Goal: Task Accomplishment & Management: Manage account settings

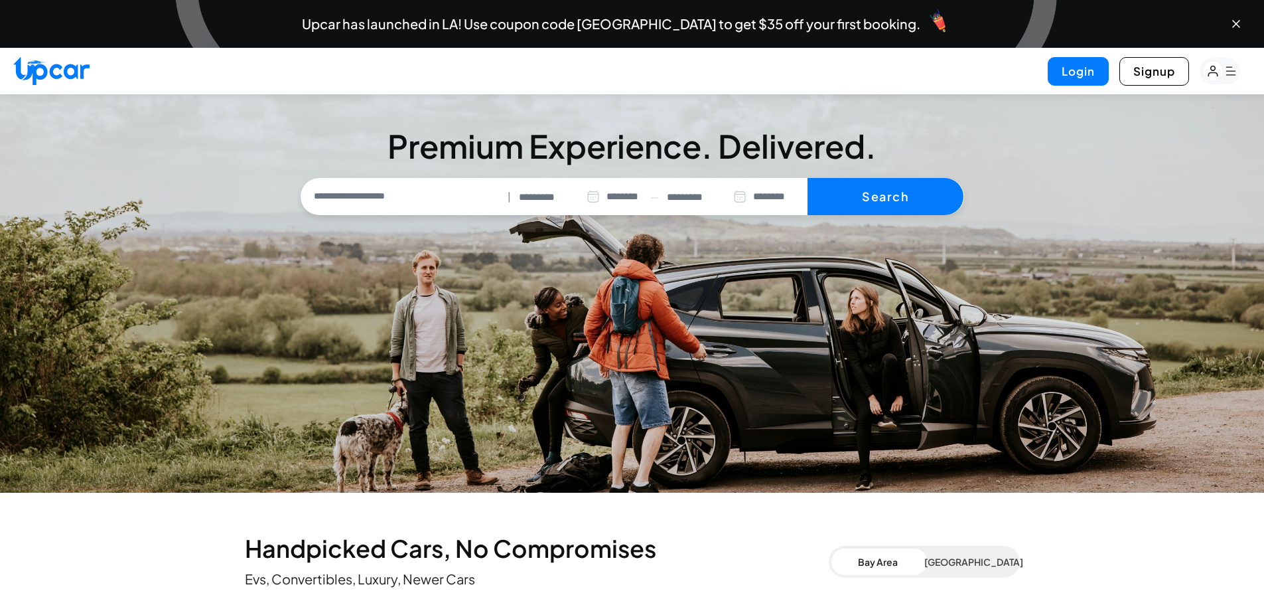
select select "********"
click at [1077, 86] on div "Login Signup" at bounding box center [632, 71] width 1264 height 46
click at [1074, 76] on button "Login" at bounding box center [1078, 71] width 61 height 29
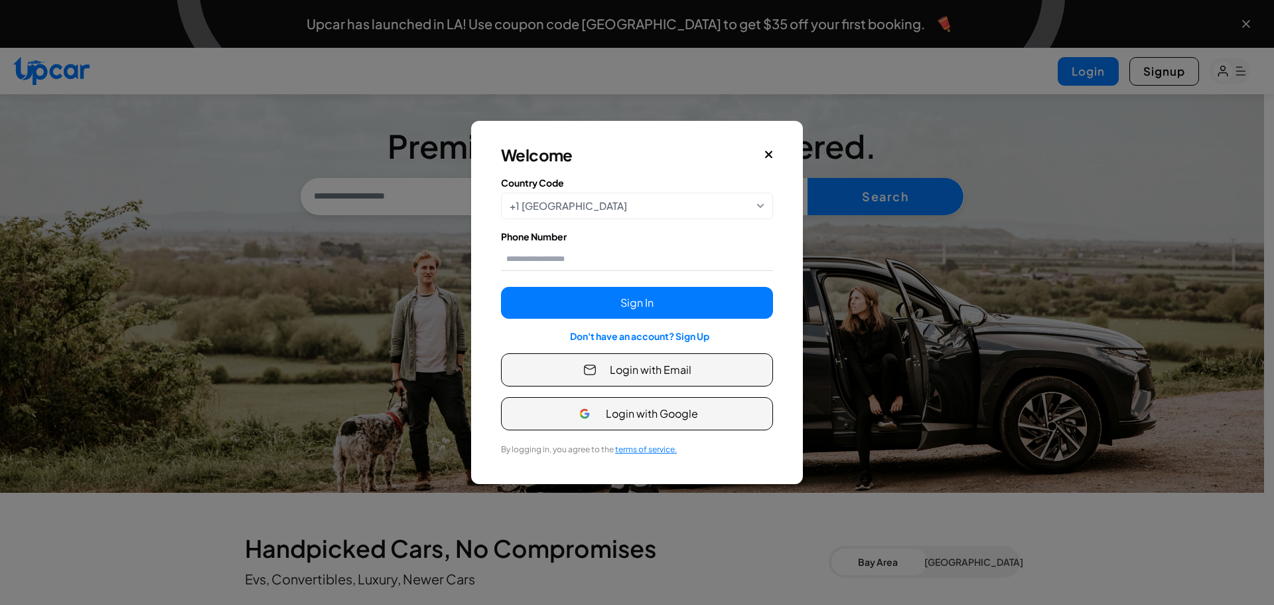
click at [591, 366] on img "button" at bounding box center [589, 369] width 13 height 13
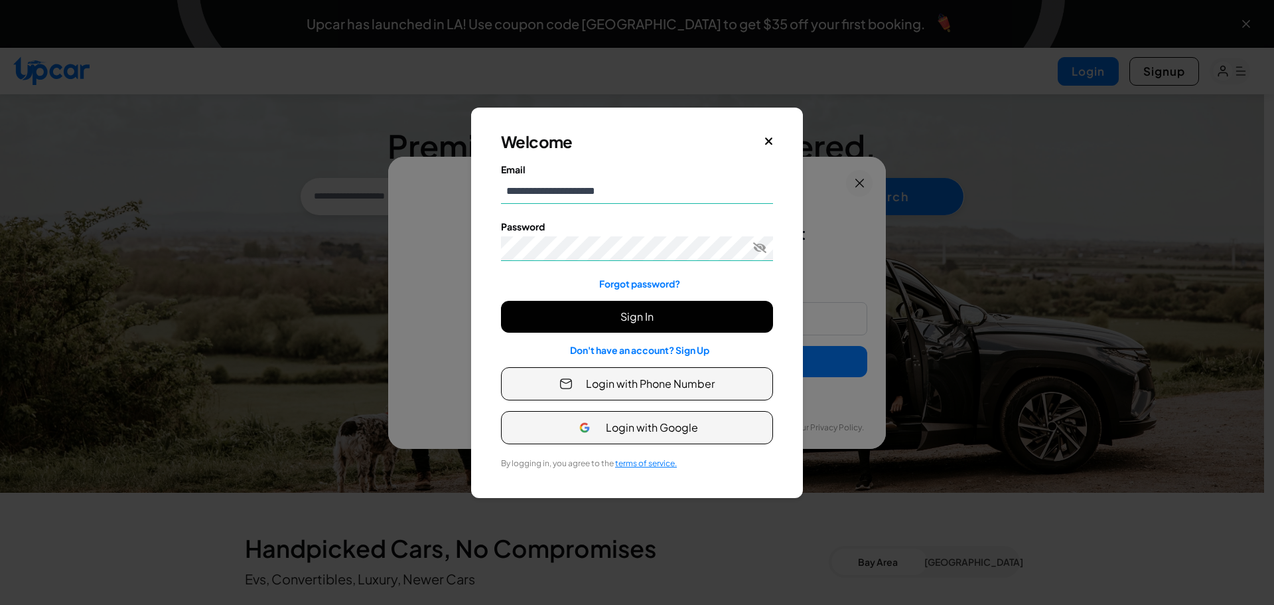
click at [650, 318] on button "Sign In" at bounding box center [637, 317] width 272 height 32
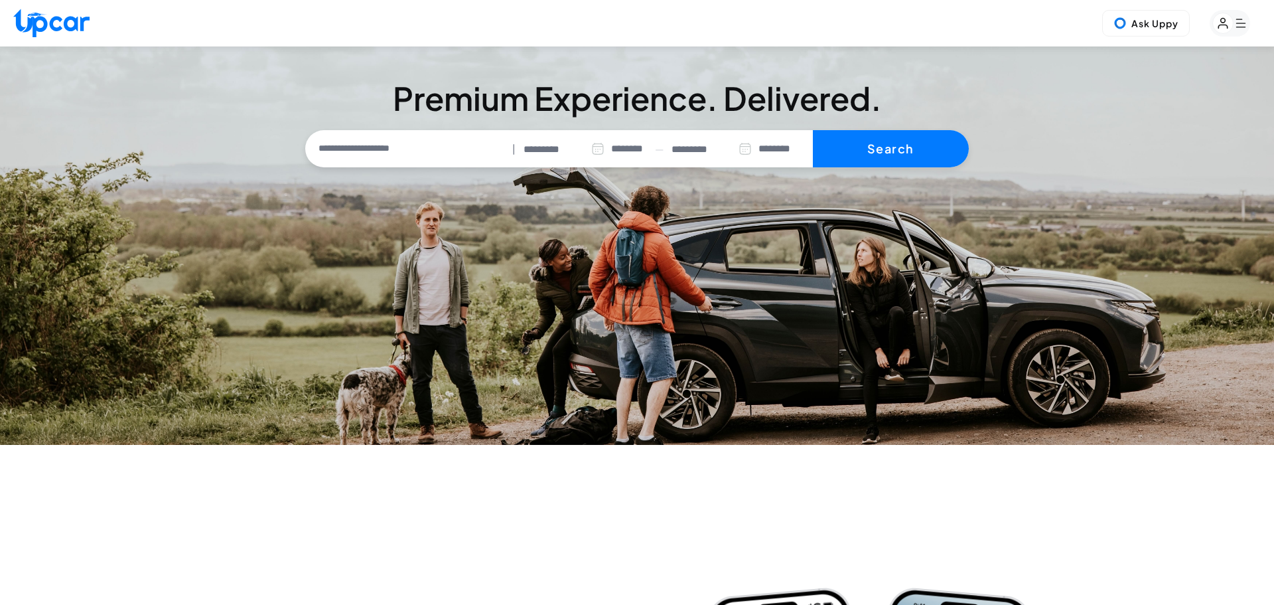
select select "********"
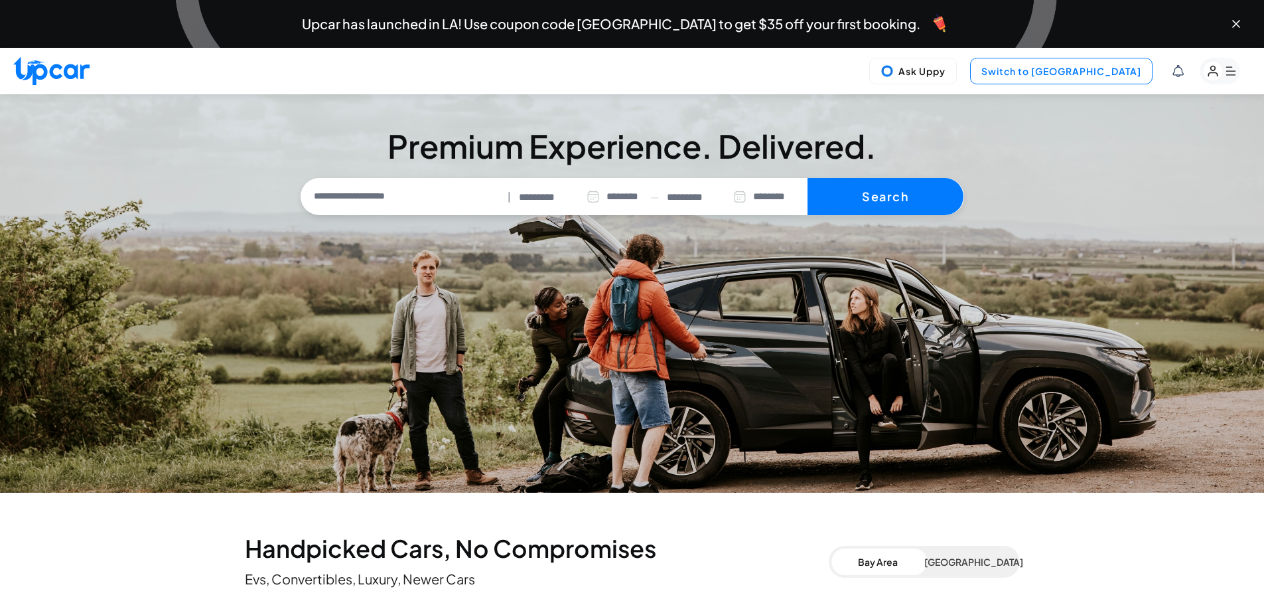
click at [1117, 70] on button "Switch to [GEOGRAPHIC_DATA]" at bounding box center [1061, 71] width 183 height 27
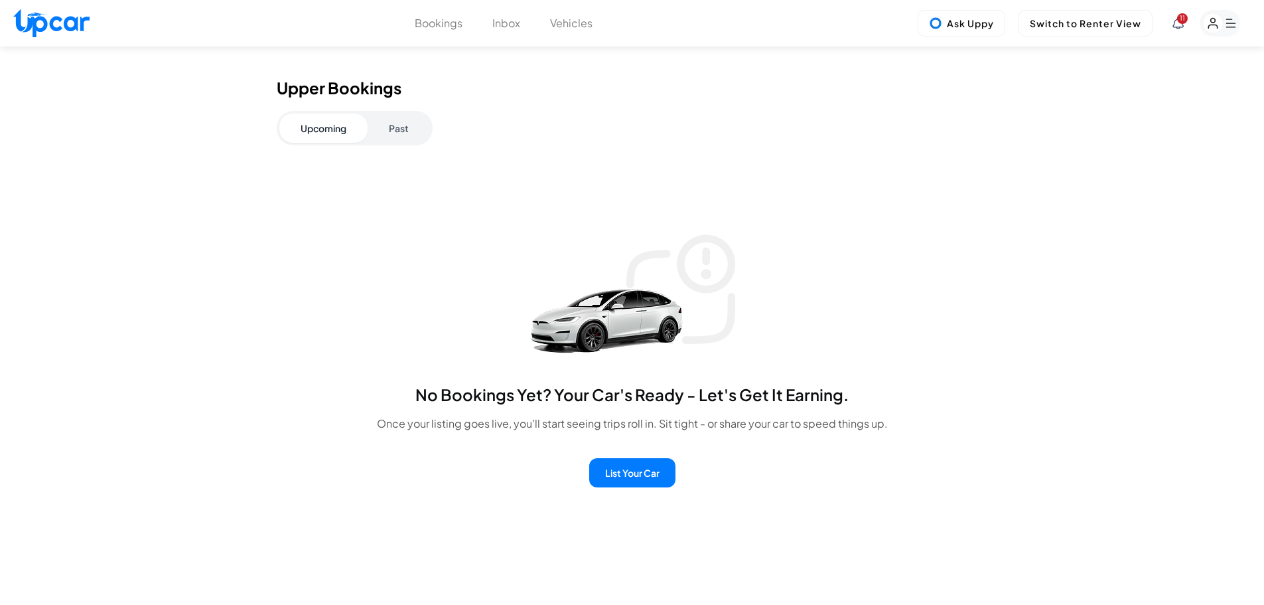
click at [413, 123] on button "Past" at bounding box center [399, 127] width 62 height 29
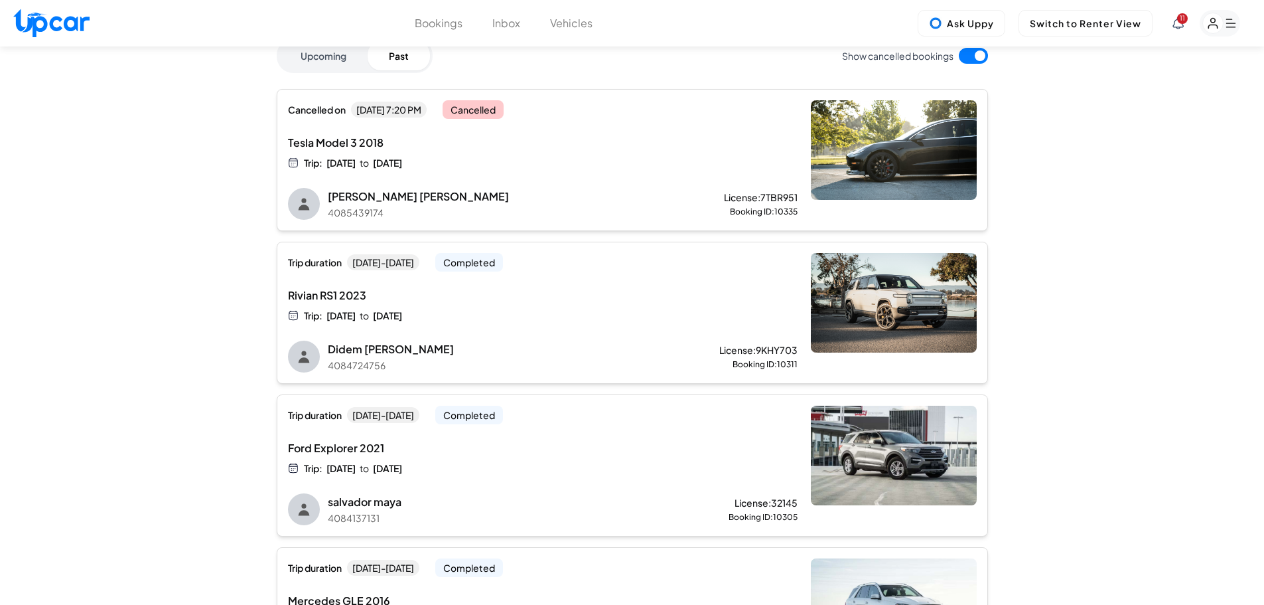
drag, startPoint x: 1091, startPoint y: 311, endPoint x: 1091, endPoint y: 337, distance: 26.5
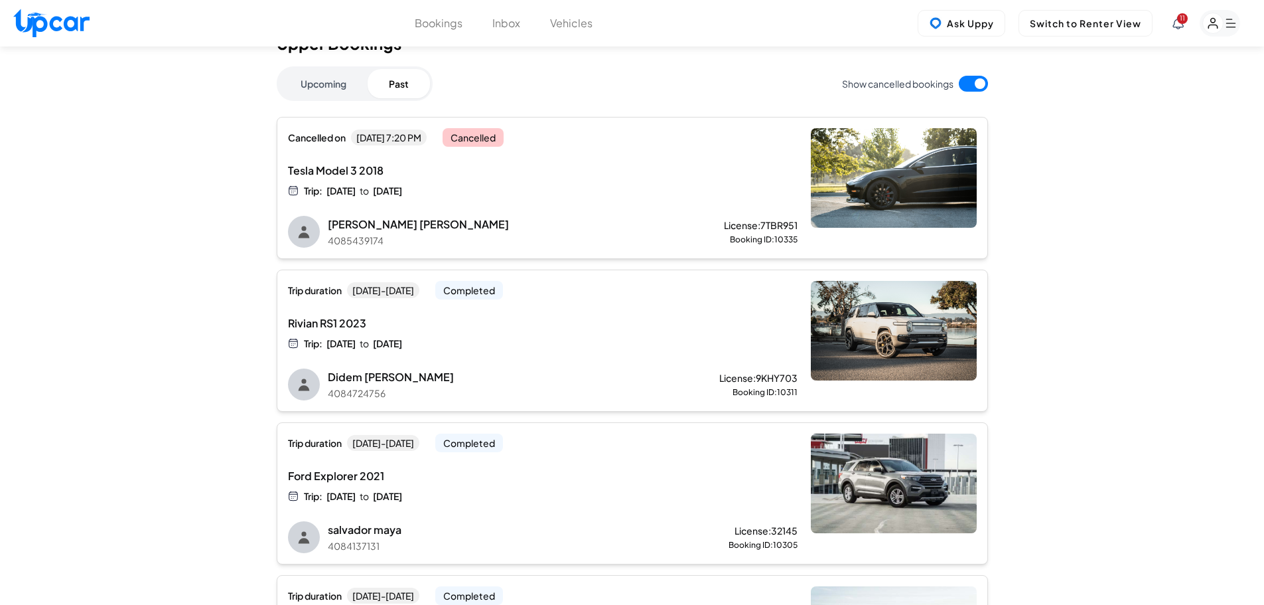
drag, startPoint x: 1174, startPoint y: 348, endPoint x: 1172, endPoint y: 325, distance: 24.0
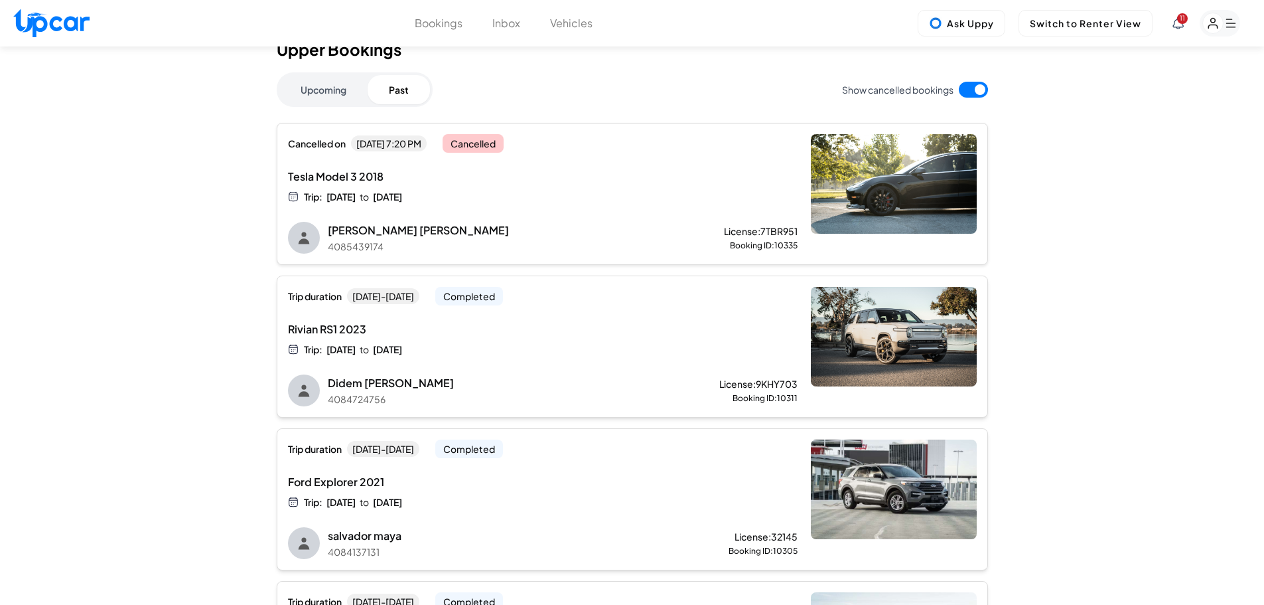
click at [640, 226] on div "Luz Mendoza 4085439174 License: 7TBR951 Booking ID: 10335" at bounding box center [563, 237] width 470 height 31
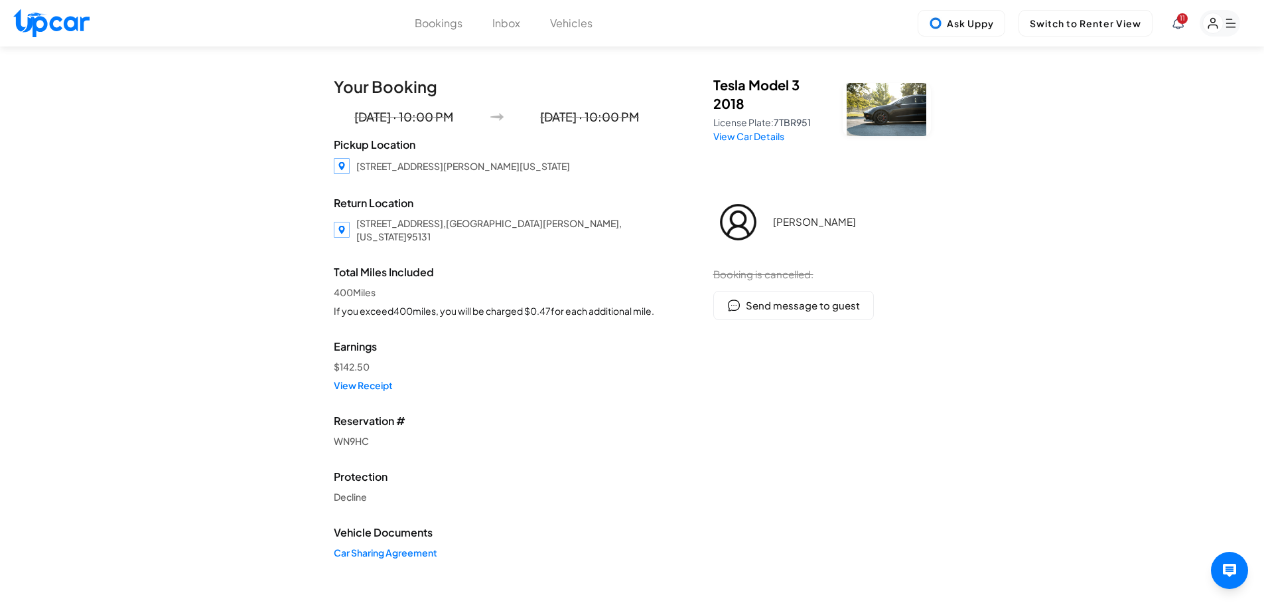
drag, startPoint x: 773, startPoint y: 431, endPoint x: 779, endPoint y: 350, distance: 81.2
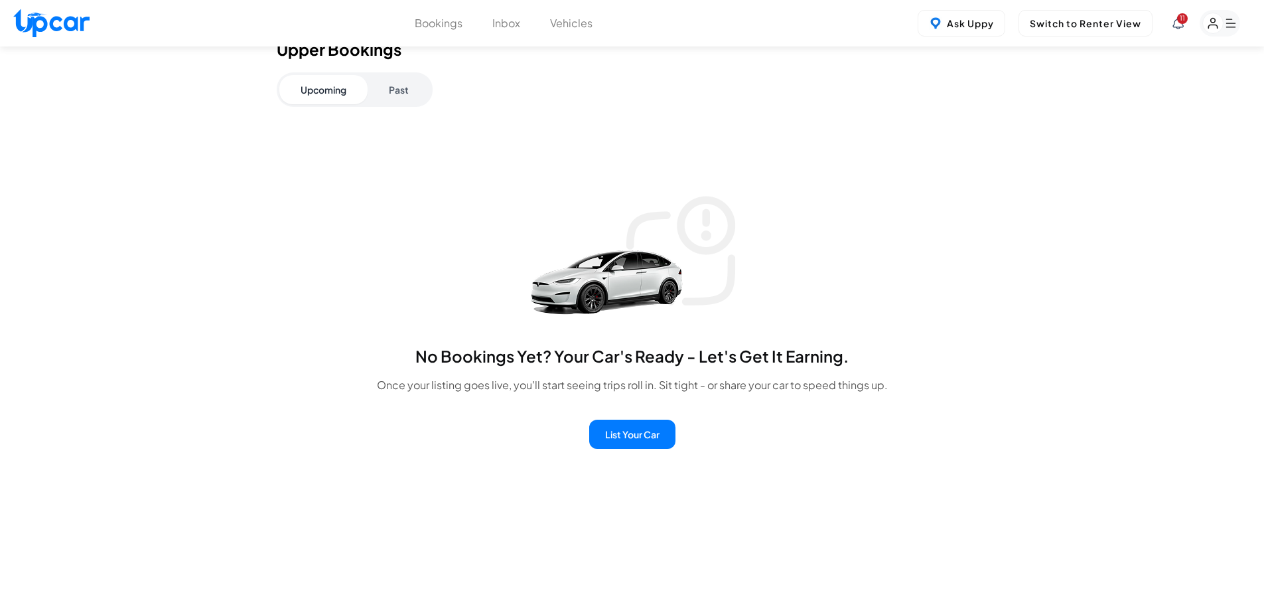
click at [406, 92] on button "Past" at bounding box center [399, 89] width 62 height 29
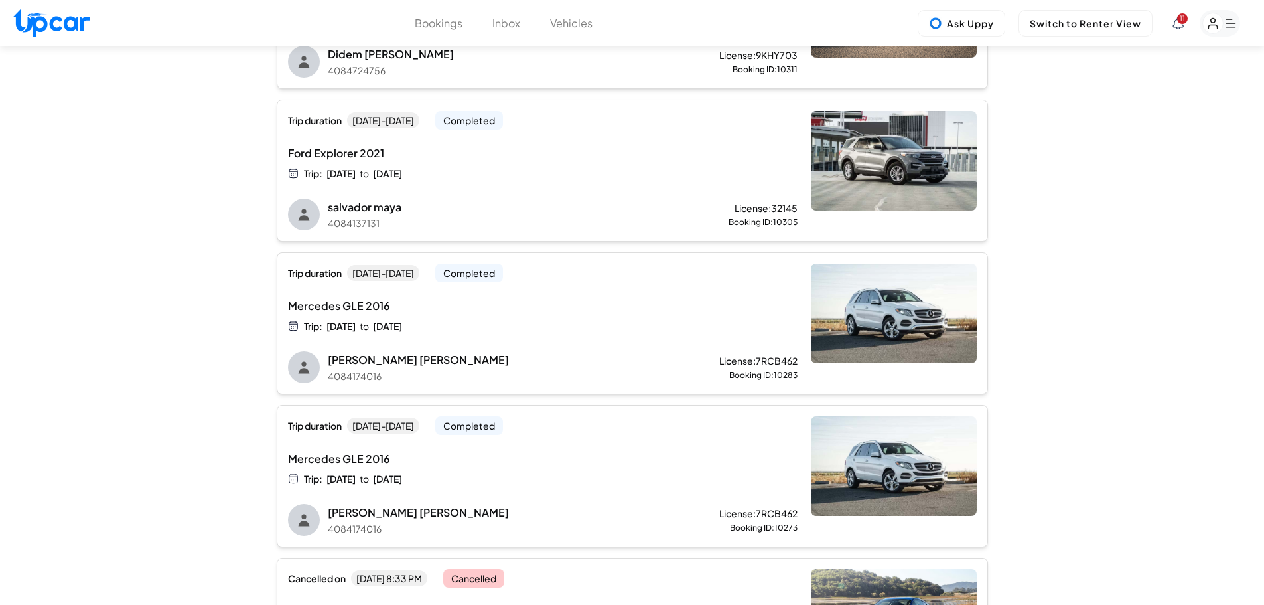
scroll to position [385, 0]
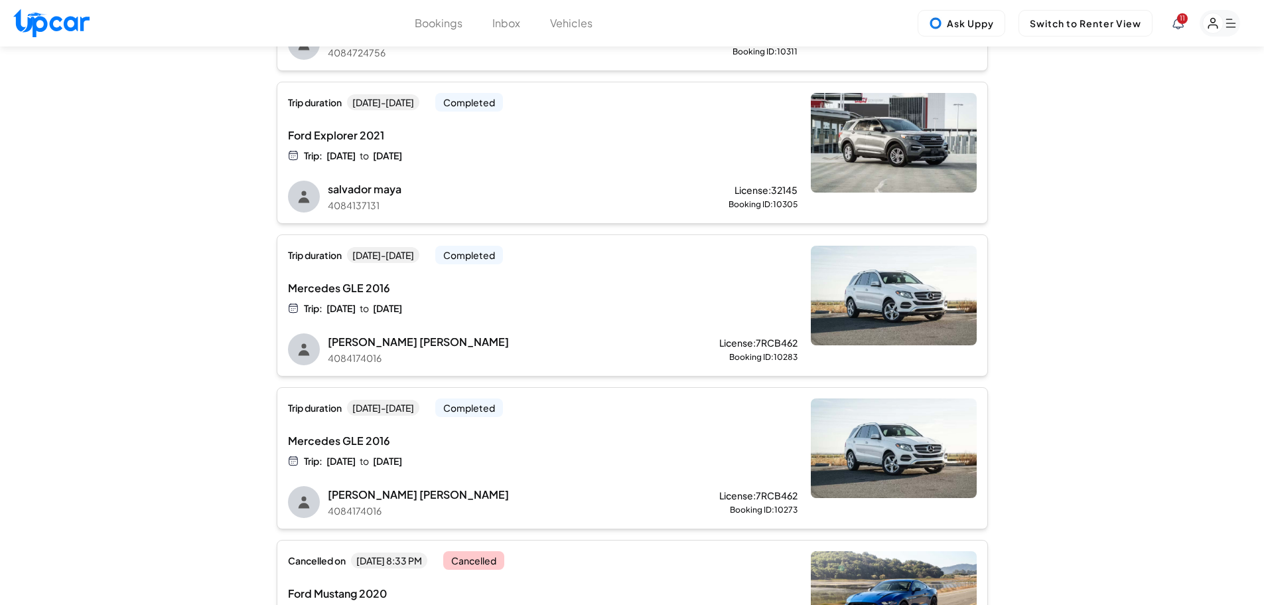
click at [513, 313] on div "Trip: Wed, Sep 10 to Sat, Sep 20" at bounding box center [499, 307] width 423 height 13
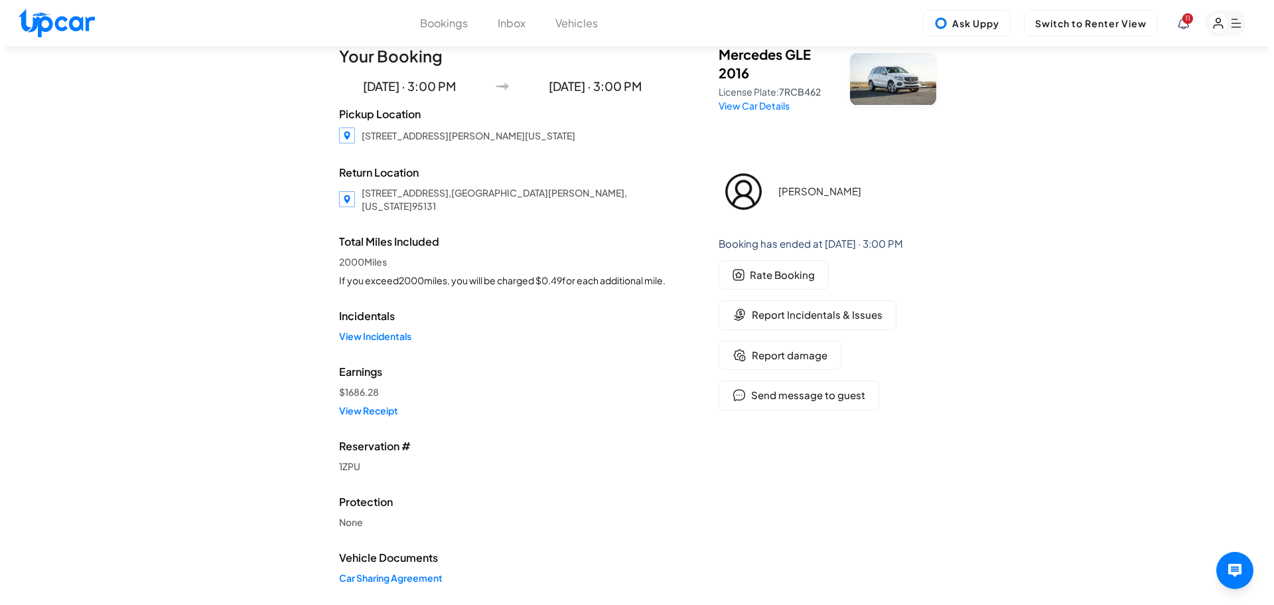
scroll to position [58, 0]
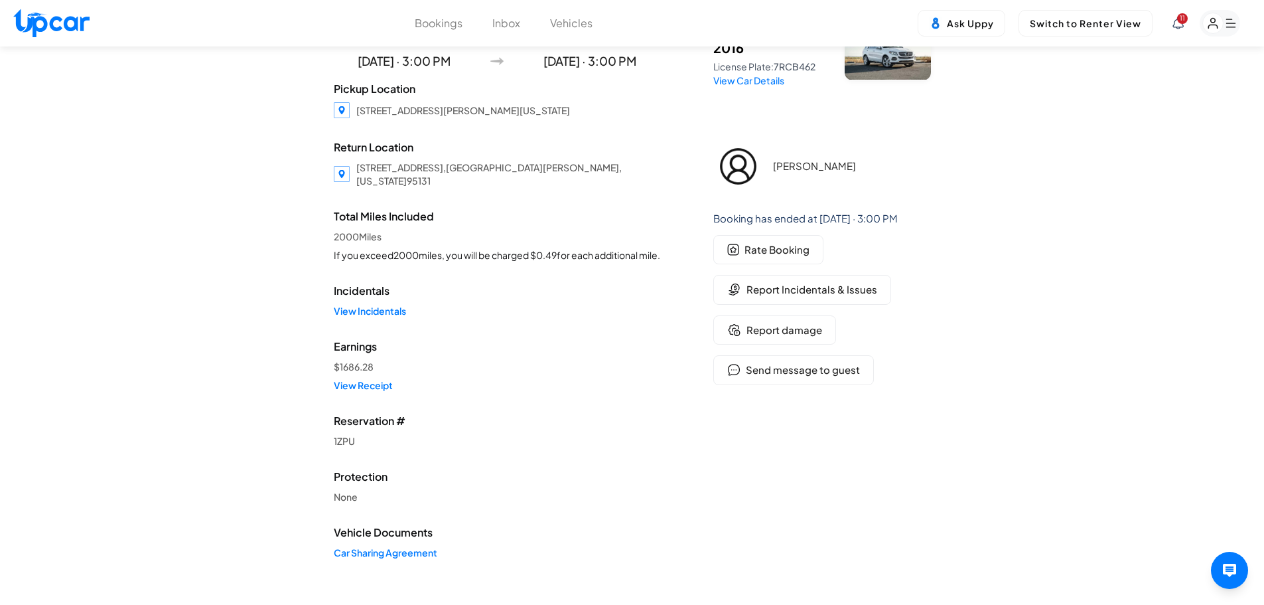
drag, startPoint x: 200, startPoint y: 321, endPoint x: 201, endPoint y: 334, distance: 13.3
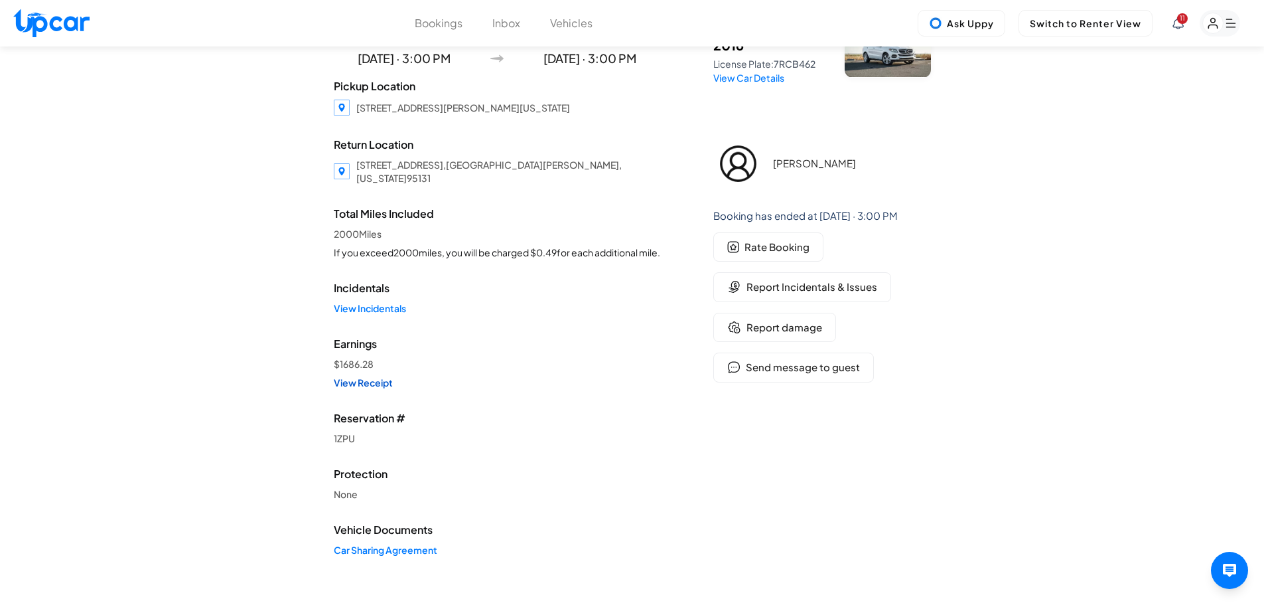
click at [344, 389] on link "View Receipt" at bounding box center [497, 382] width 327 height 13
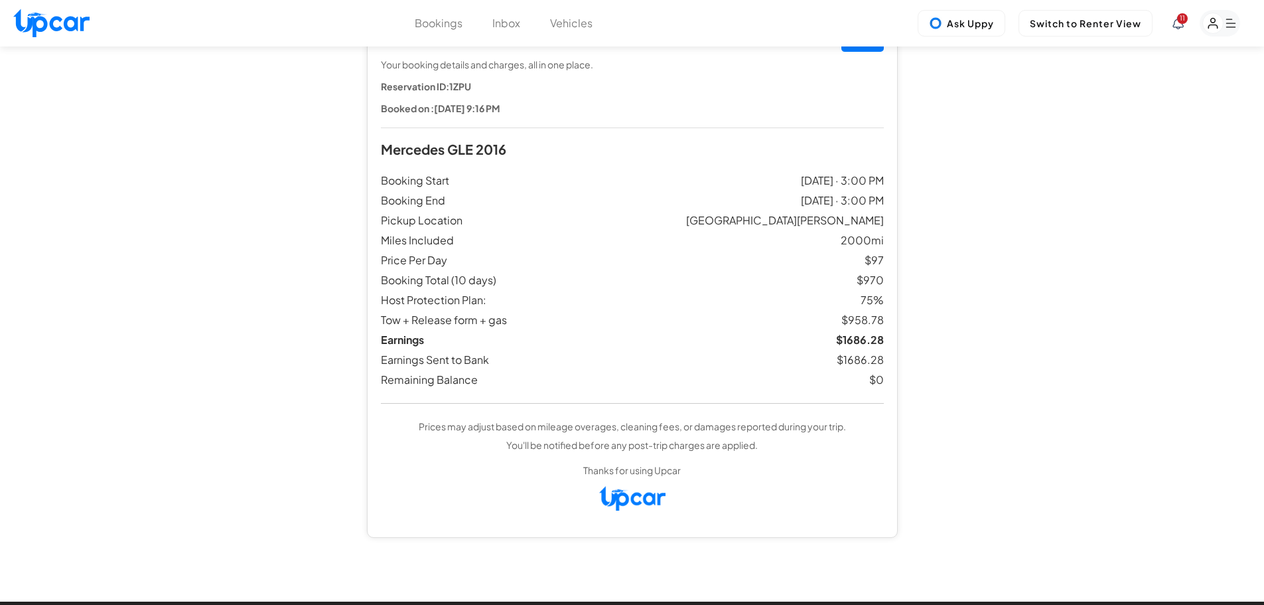
drag, startPoint x: 332, startPoint y: 211, endPoint x: 328, endPoint y: 236, distance: 24.9
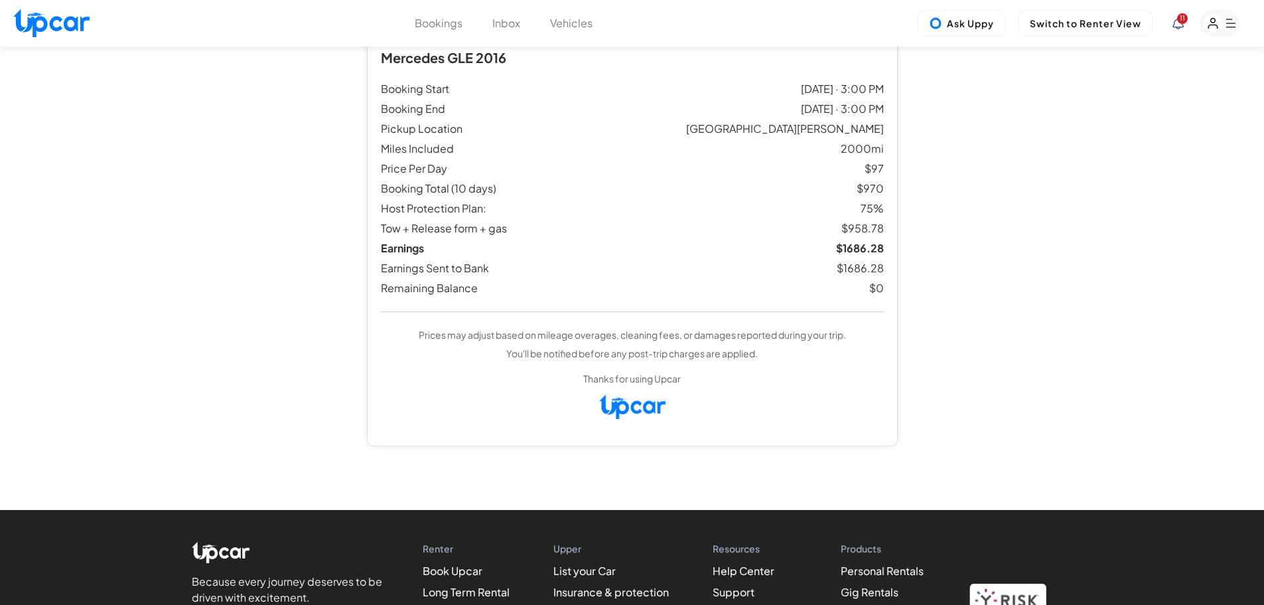
scroll to position [156, 0]
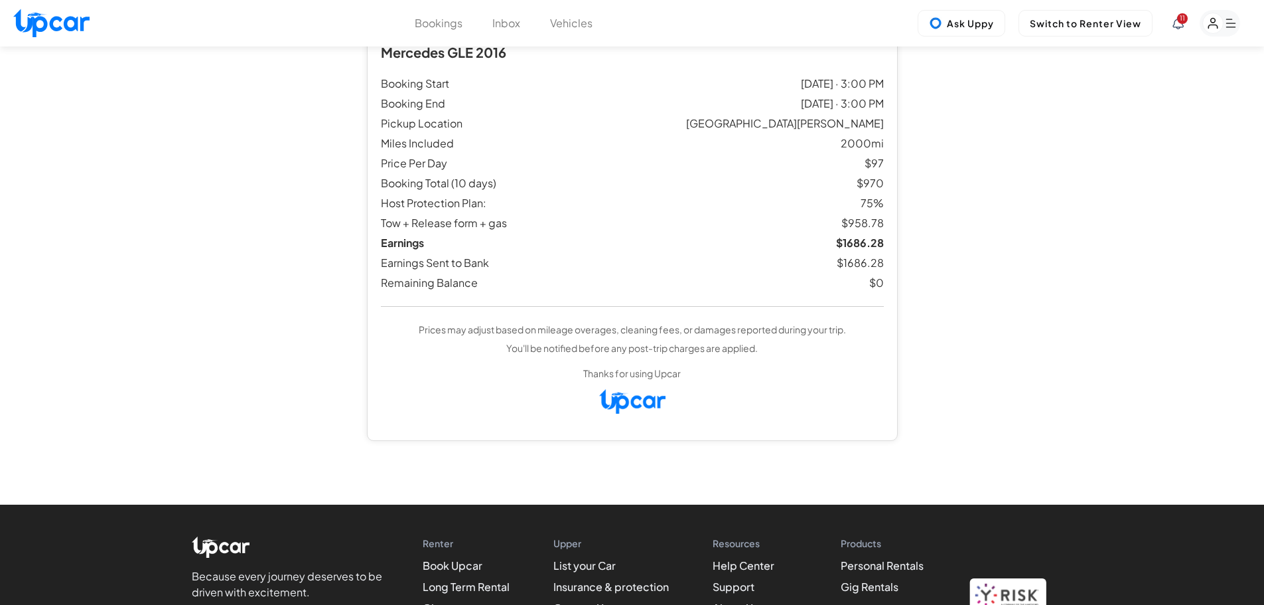
drag, startPoint x: 321, startPoint y: 229, endPoint x: 317, endPoint y: 259, distance: 30.1
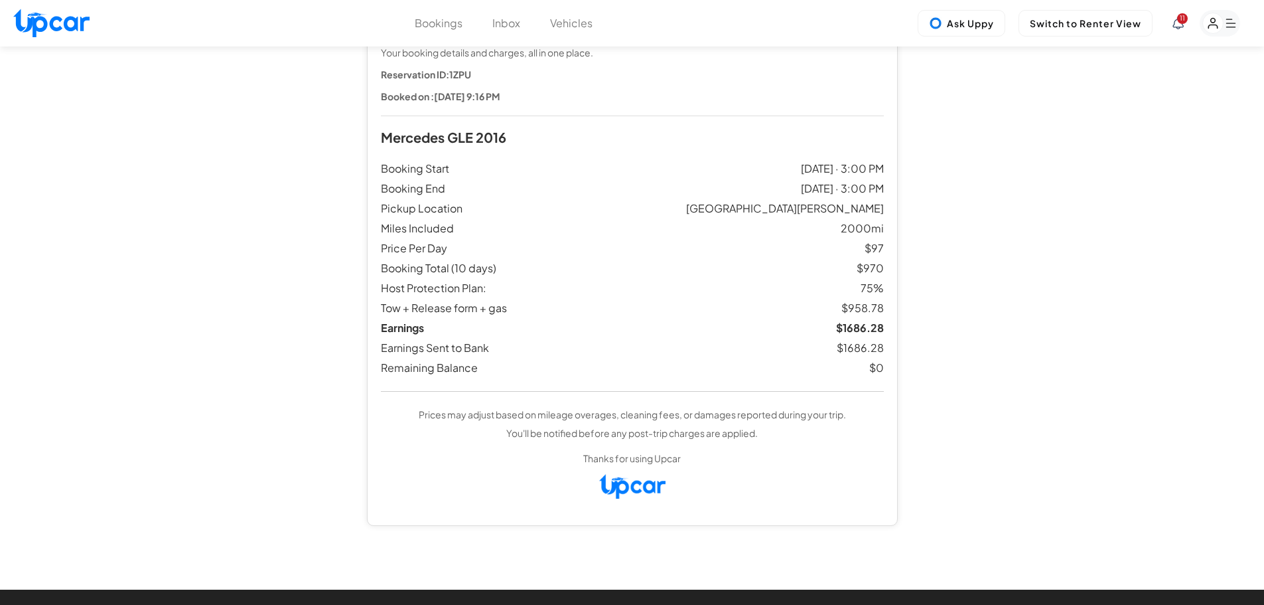
drag, startPoint x: 999, startPoint y: 261, endPoint x: 1020, endPoint y: 222, distance: 45.1
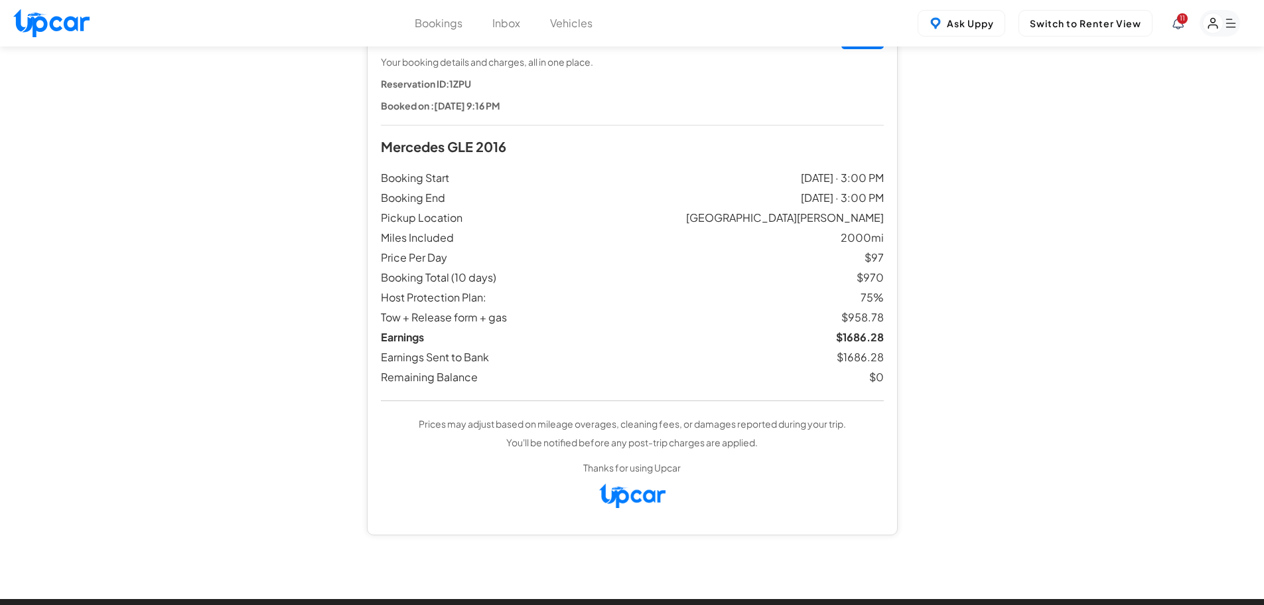
scroll to position [59, 0]
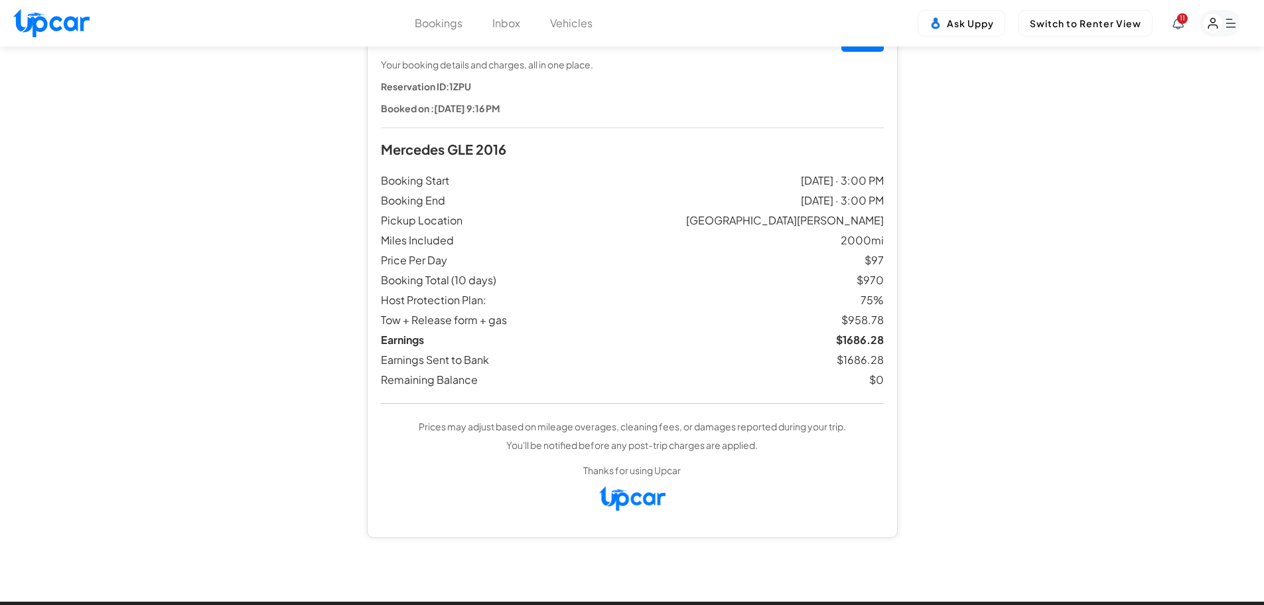
drag, startPoint x: 1061, startPoint y: 287, endPoint x: 1065, endPoint y: 268, distance: 19.7
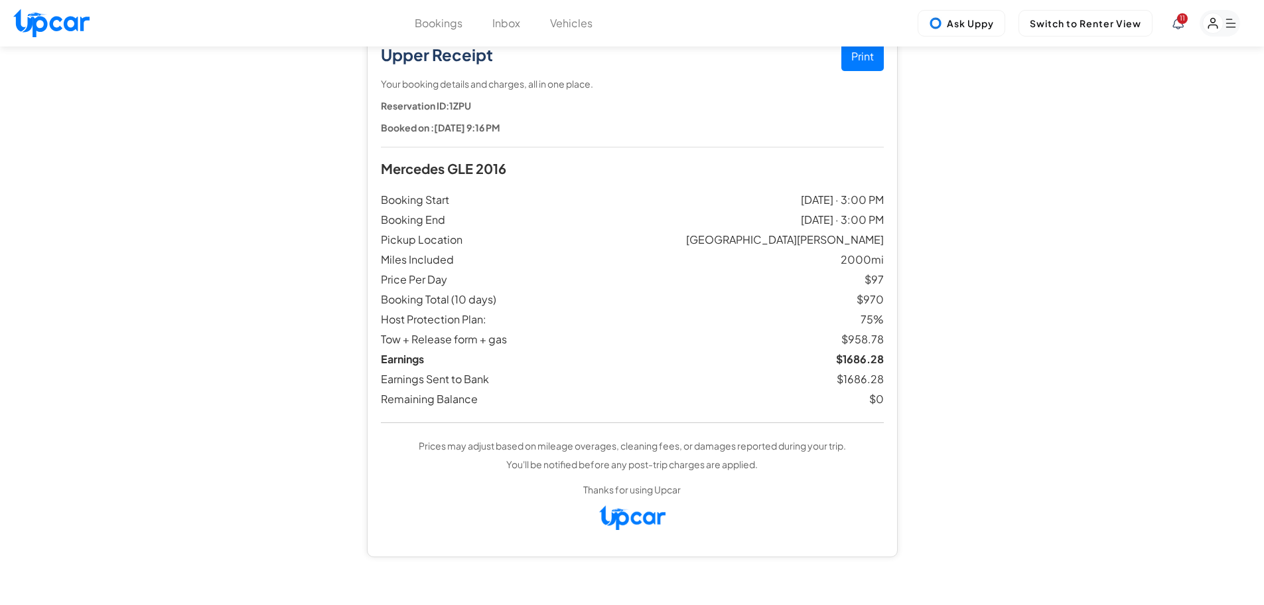
scroll to position [0, 0]
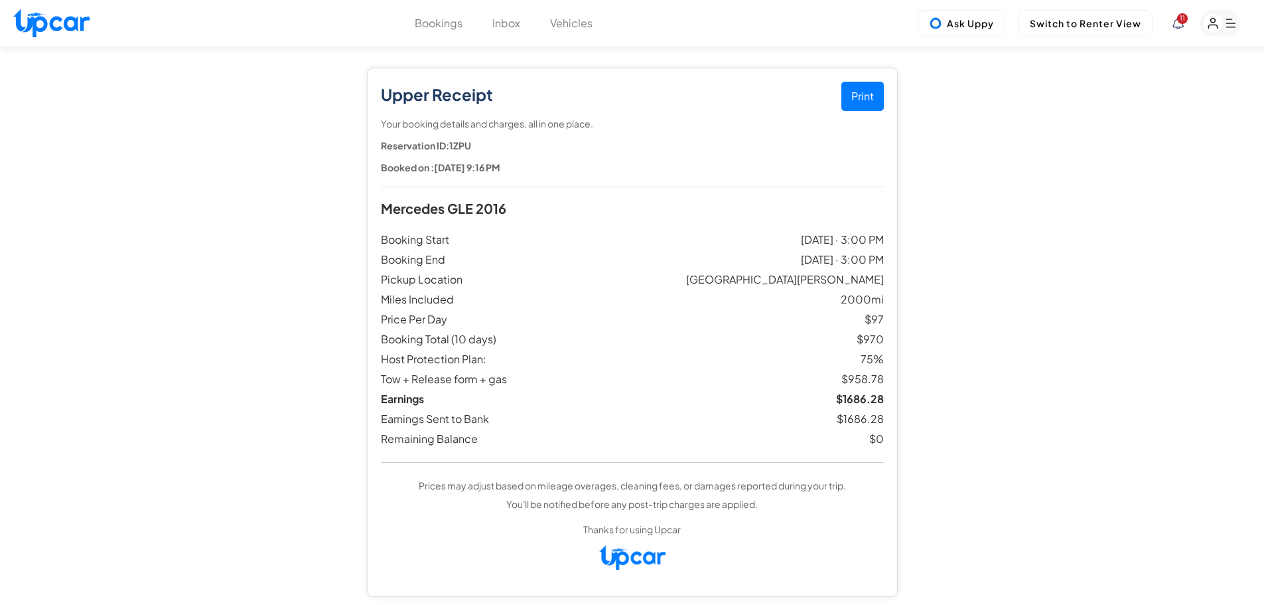
drag, startPoint x: 1172, startPoint y: 224, endPoint x: 1135, endPoint y: 148, distance: 84.3
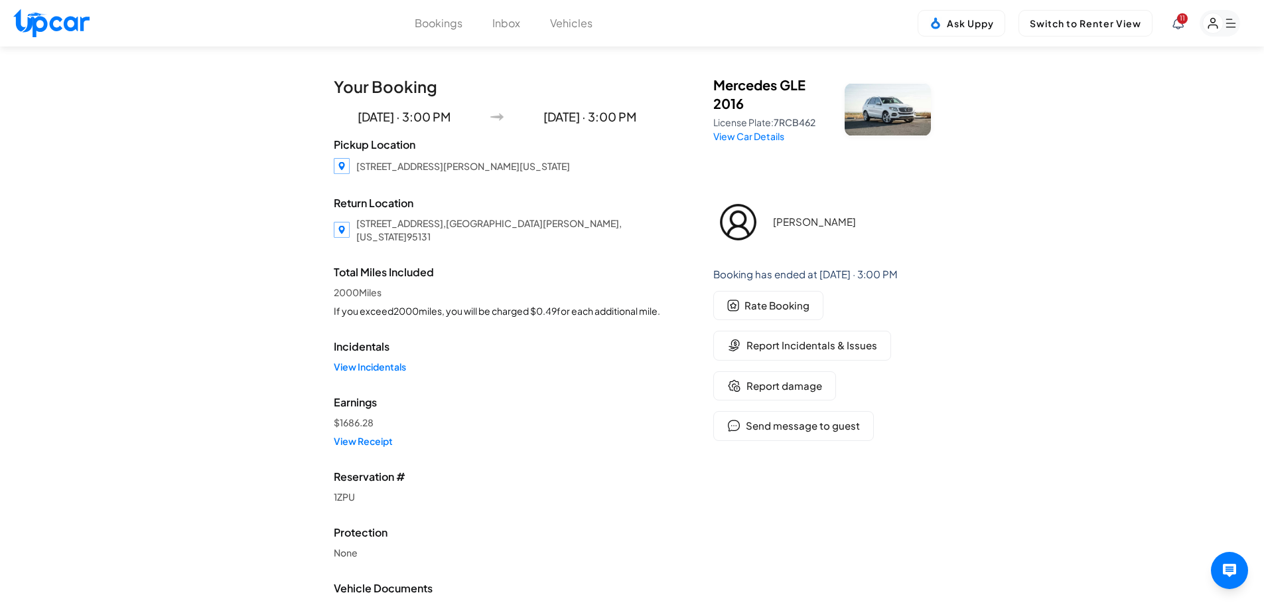
drag, startPoint x: 216, startPoint y: 205, endPoint x: 216, endPoint y: 185, distance: 20.6
click at [359, 447] on link "View Receipt" at bounding box center [497, 440] width 327 height 13
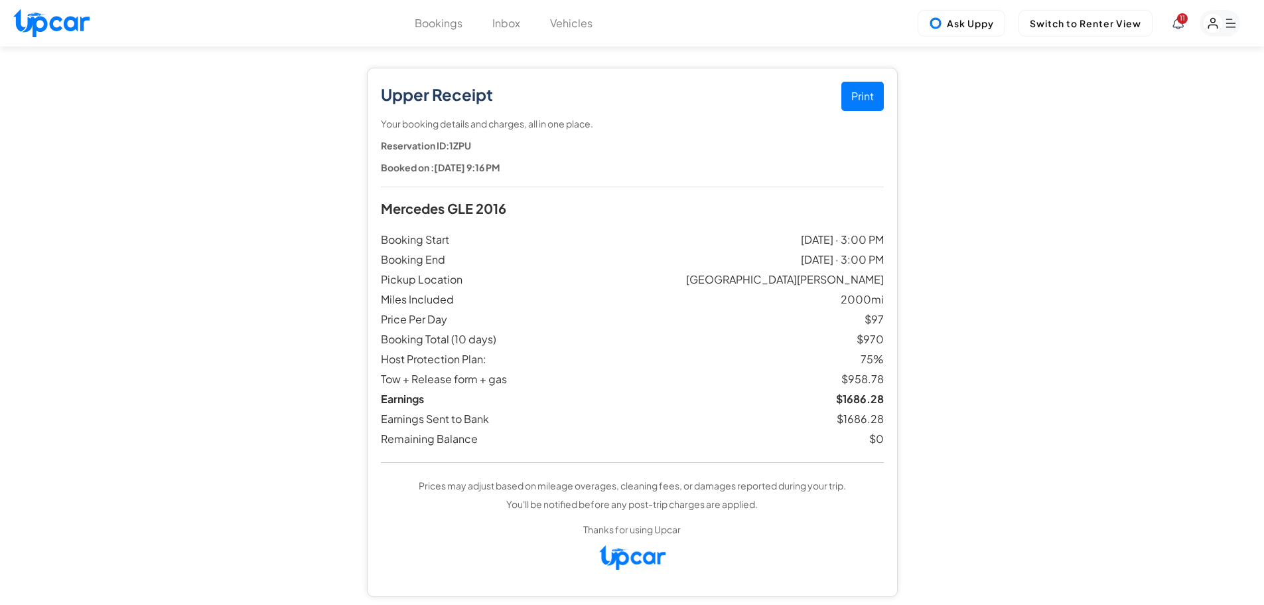
click at [854, 95] on button "Print" at bounding box center [863, 96] width 42 height 29
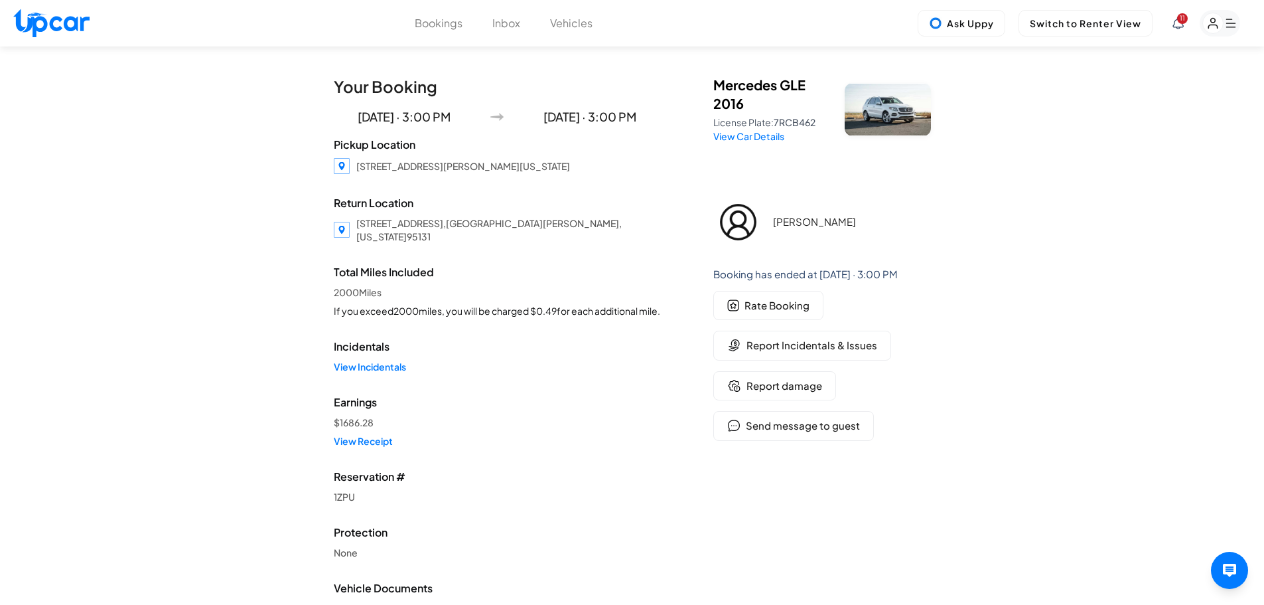
drag, startPoint x: 219, startPoint y: 234, endPoint x: 236, endPoint y: 165, distance: 71.1
